Goal: Find specific page/section: Find specific page/section

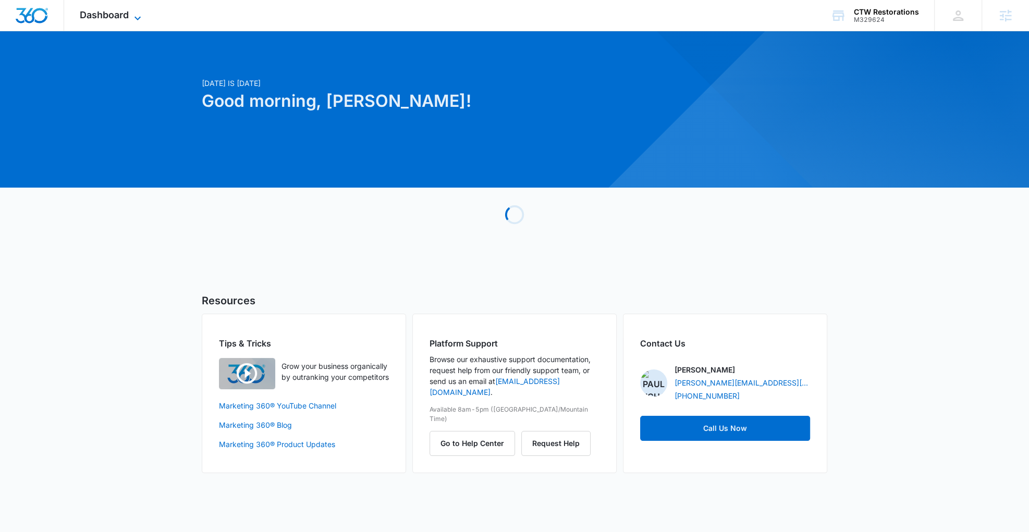
click at [117, 16] on span "Dashboard" at bounding box center [104, 14] width 49 height 11
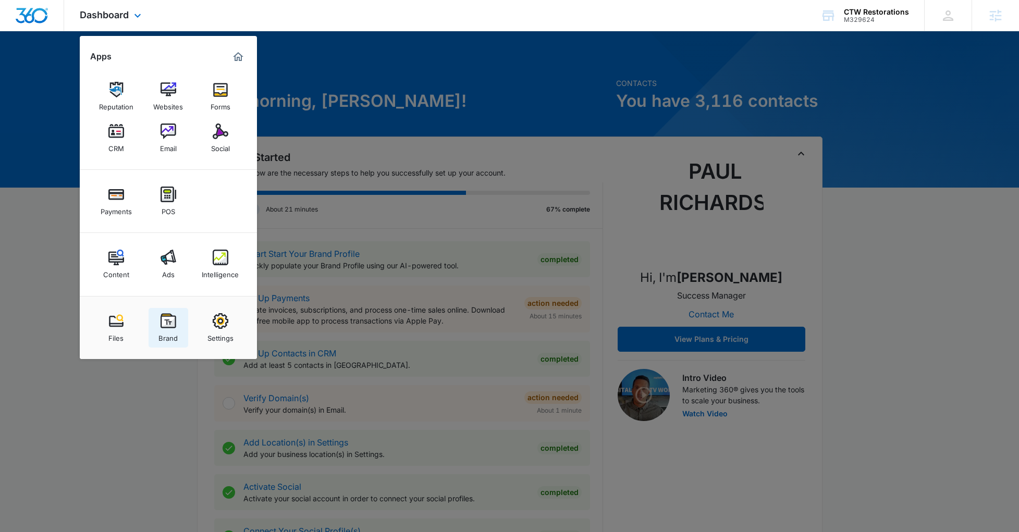
click at [159, 321] on link "Brand" at bounding box center [169, 328] width 40 height 40
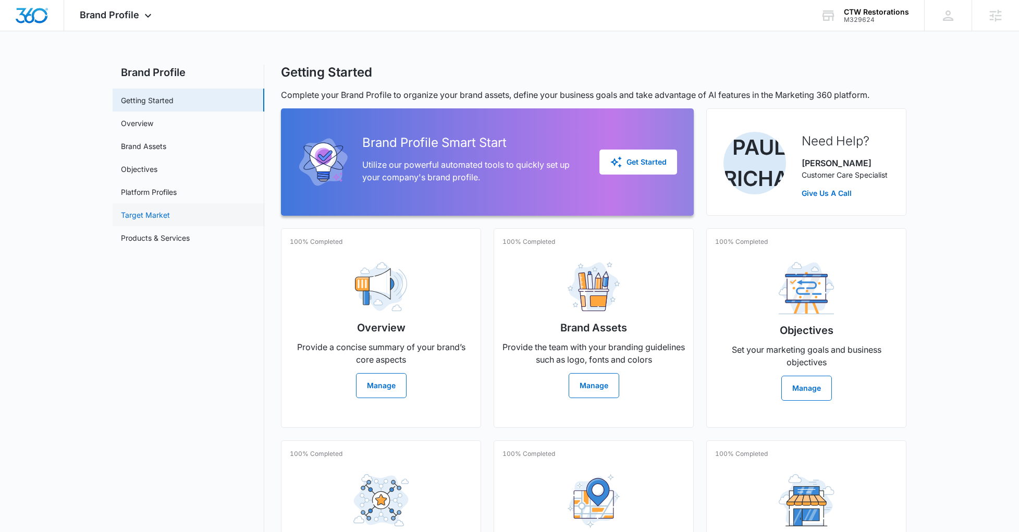
click at [157, 216] on link "Target Market" at bounding box center [145, 215] width 49 height 11
